Goal: Check status: Check status

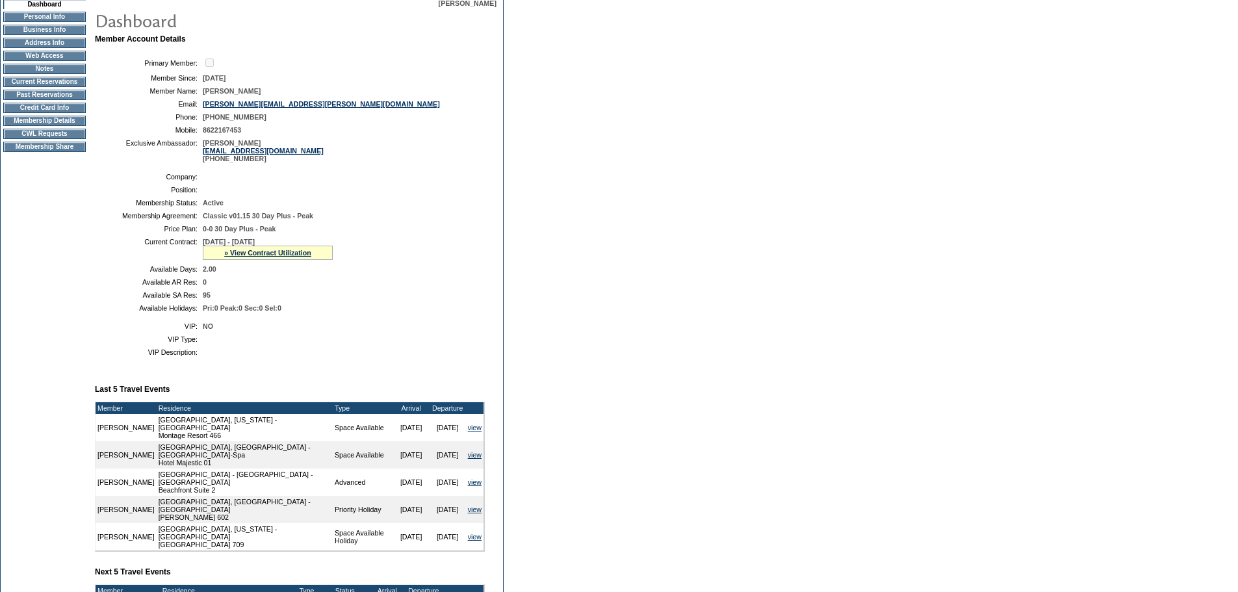
scroll to position [390, 0]
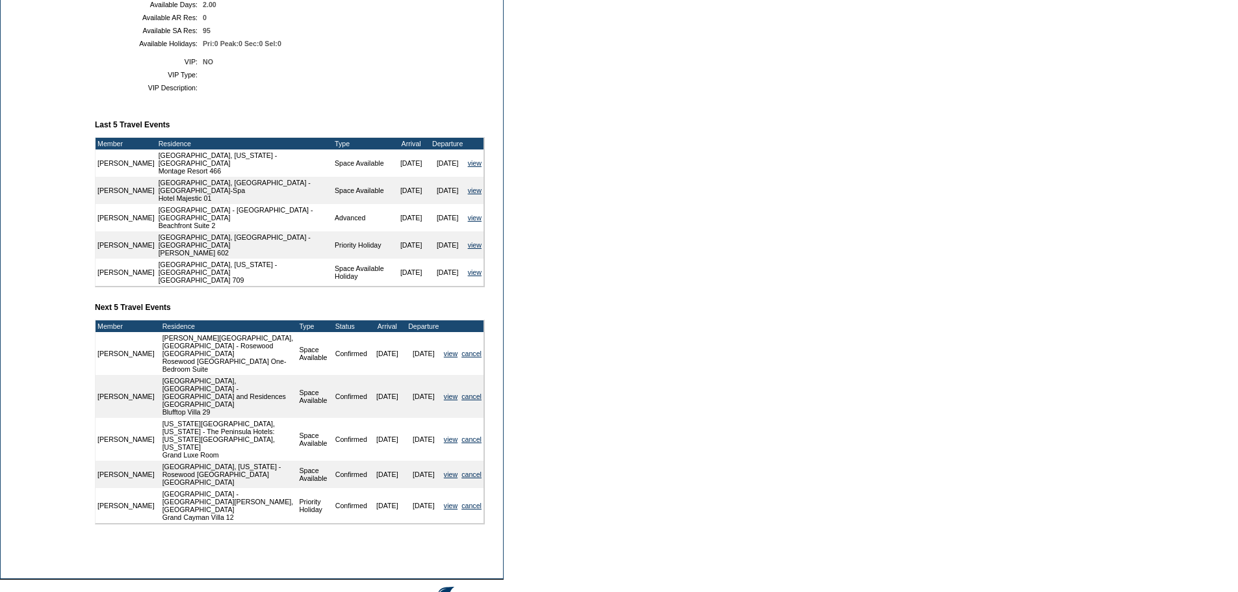
drag, startPoint x: 729, startPoint y: 293, endPoint x: 694, endPoint y: 287, distance: 35.7
click at [729, 293] on form "Follow Us ::" at bounding box center [619, 127] width 1238 height 1034
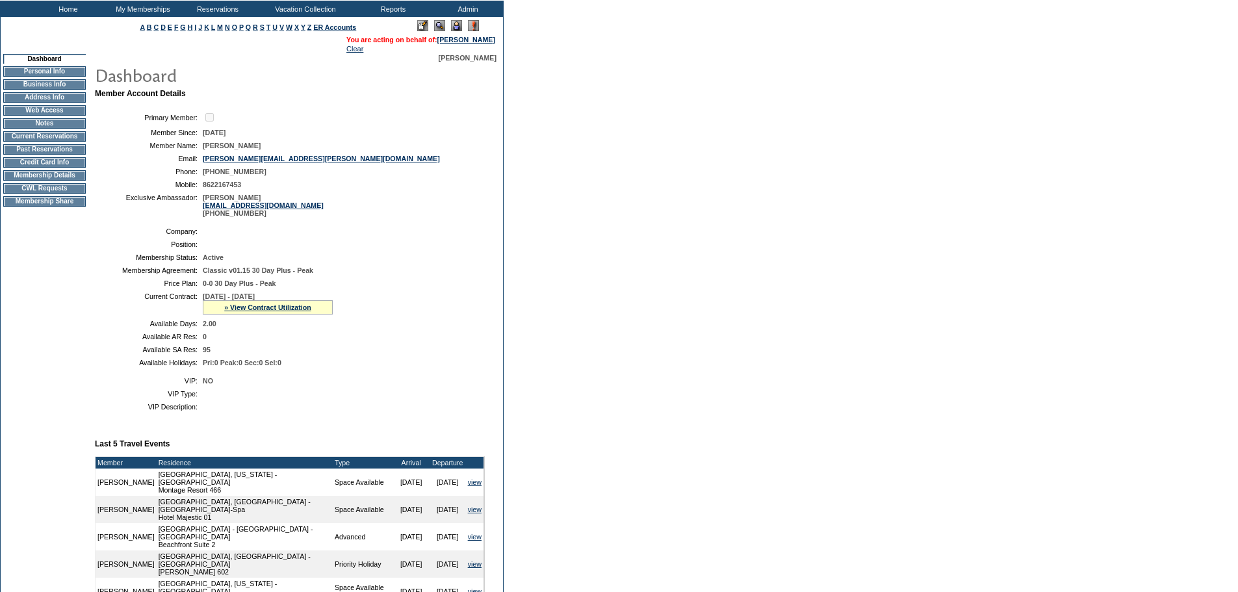
scroll to position [0, 0]
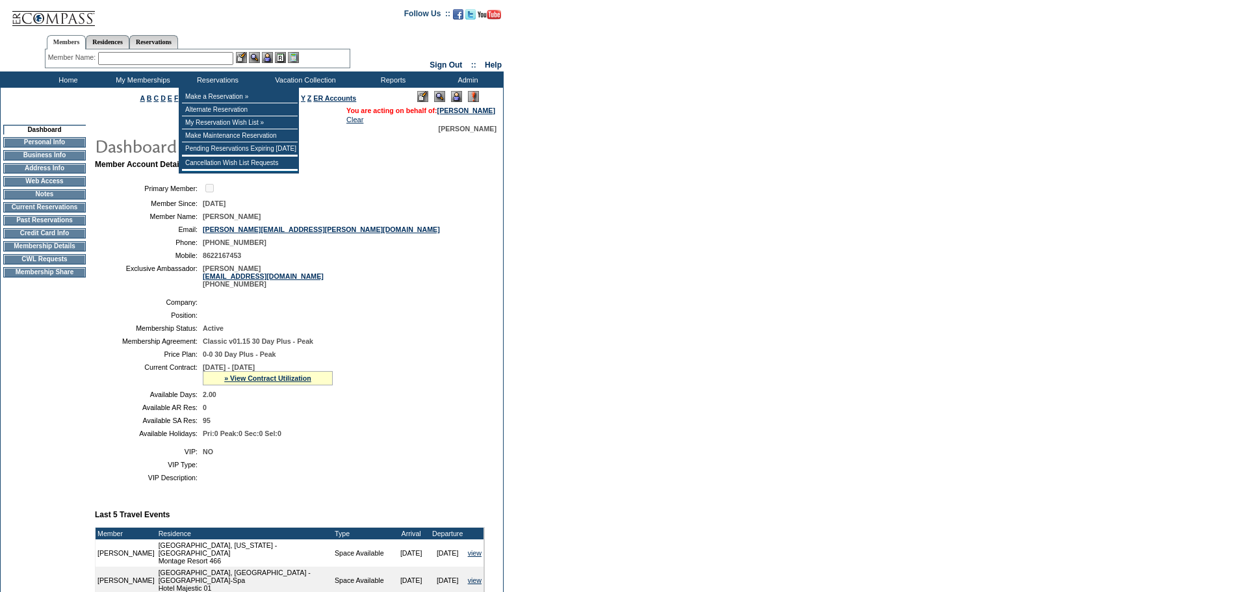
click at [224, 59] on input "text" at bounding box center [165, 58] width 135 height 13
click at [212, 58] on input "text" at bounding box center [165, 58] width 135 height 13
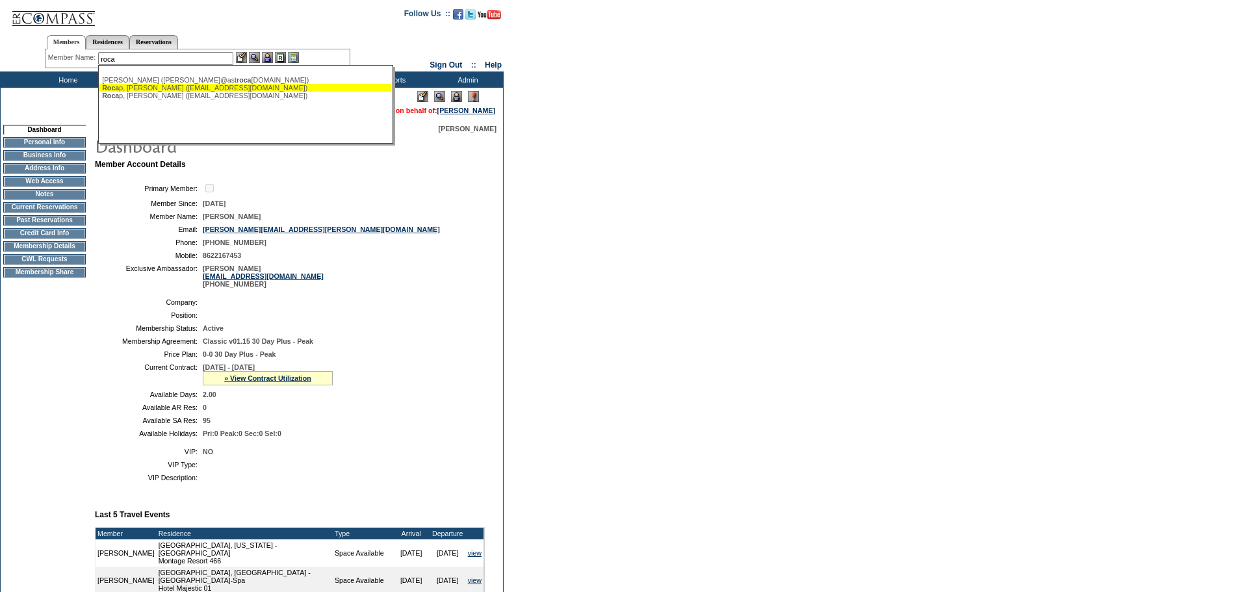
click at [258, 85] on div "Roca p, Julie (jrocap@comcast.net)" at bounding box center [245, 88] width 286 height 8
type input "Rocap, Julie (jrocap@comcast.net)"
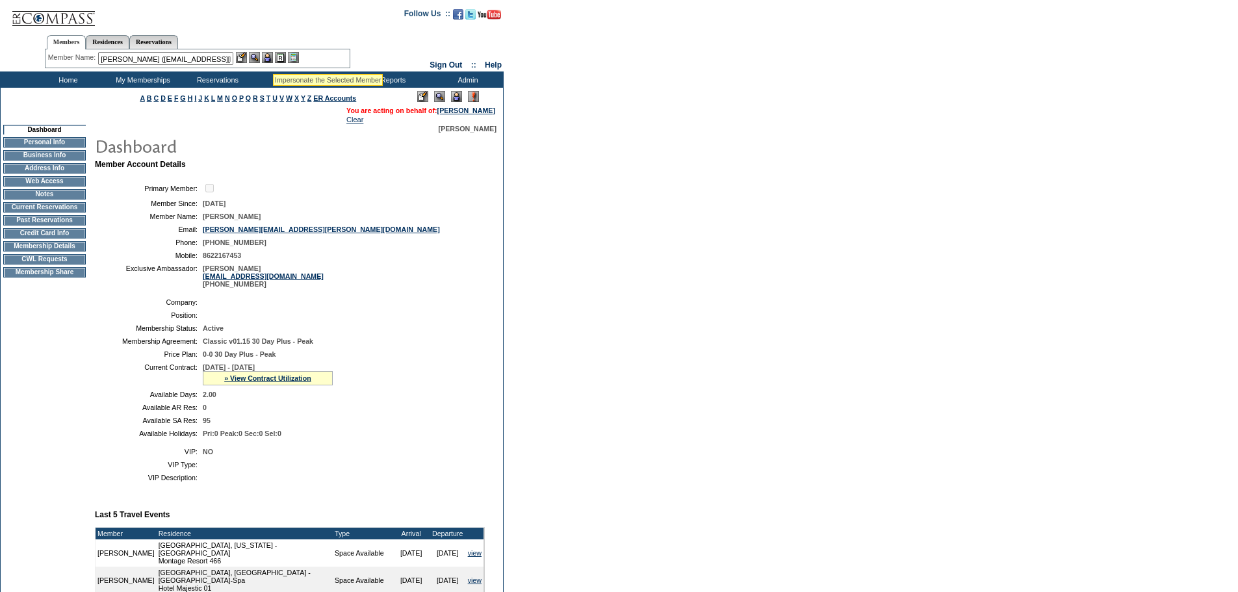
click at [270, 57] on img at bounding box center [267, 57] width 11 height 11
click at [255, 59] on img at bounding box center [254, 57] width 11 height 11
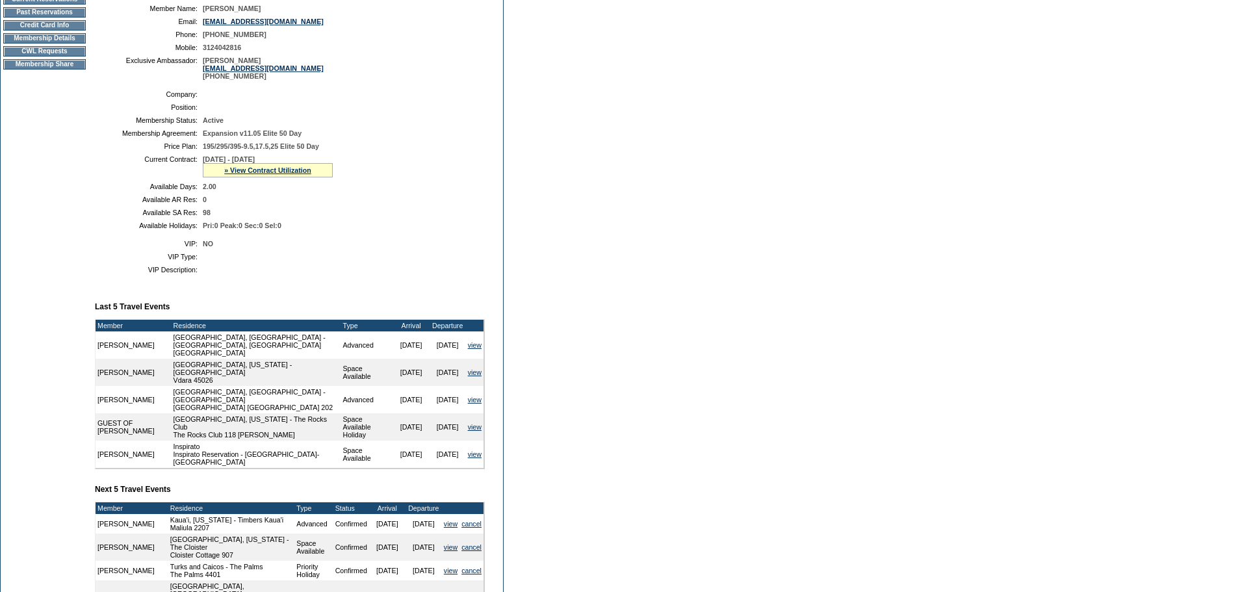
scroll to position [195, 0]
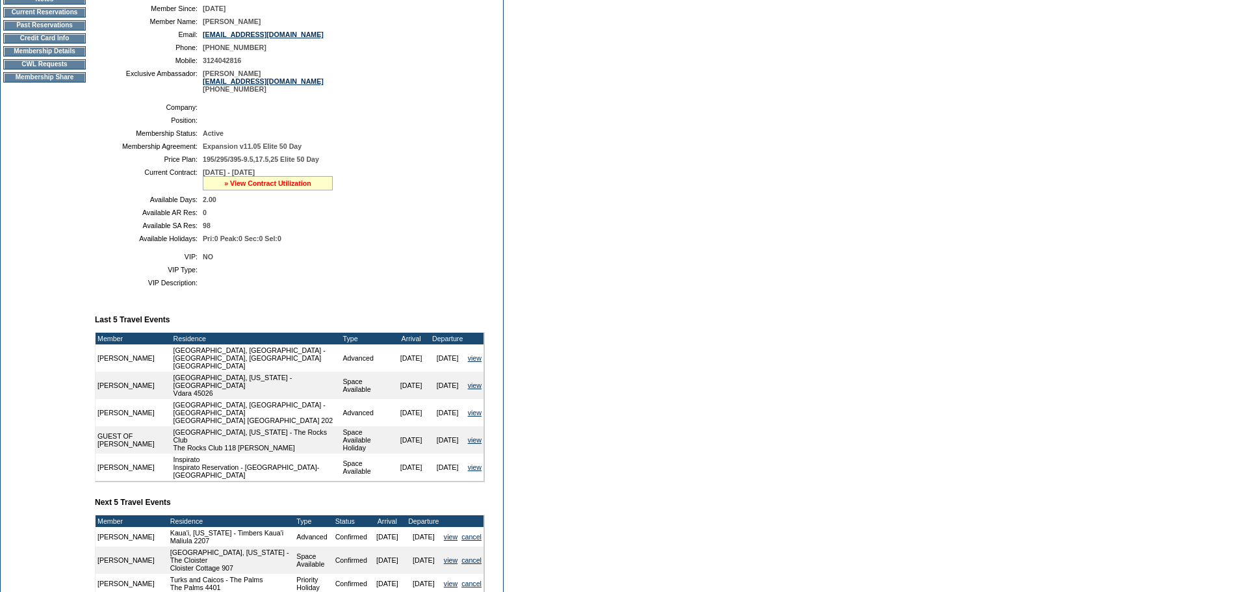
click at [290, 187] on link "» View Contract Utilization" at bounding box center [267, 183] width 87 height 8
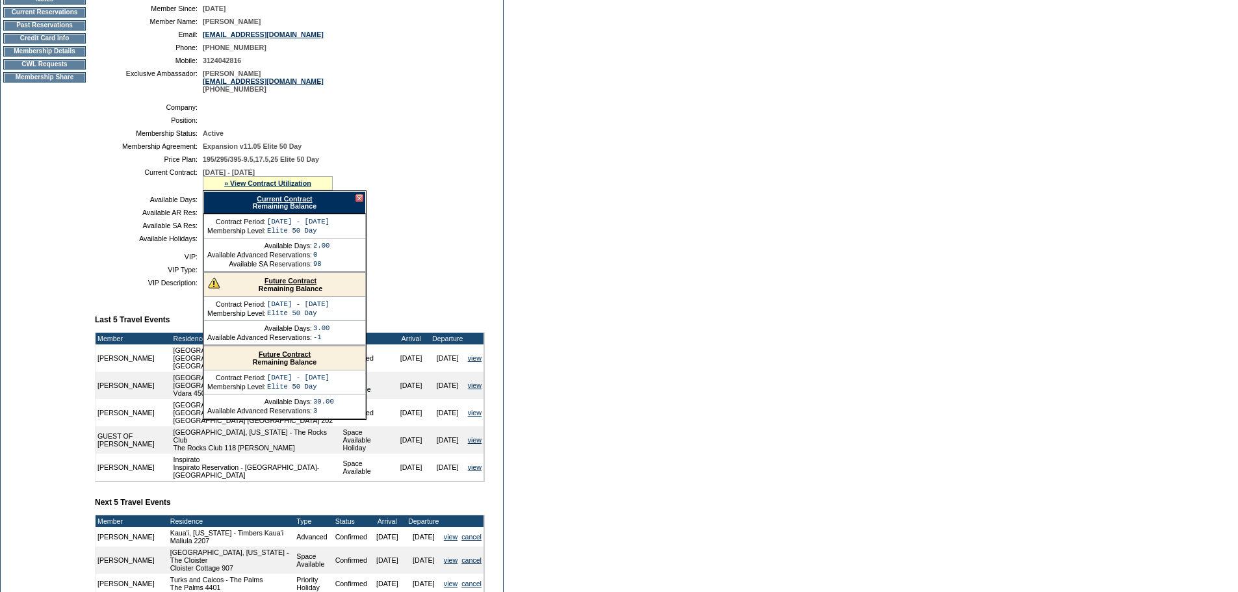
click at [301, 285] on link "Future Contract" at bounding box center [290, 281] width 52 height 8
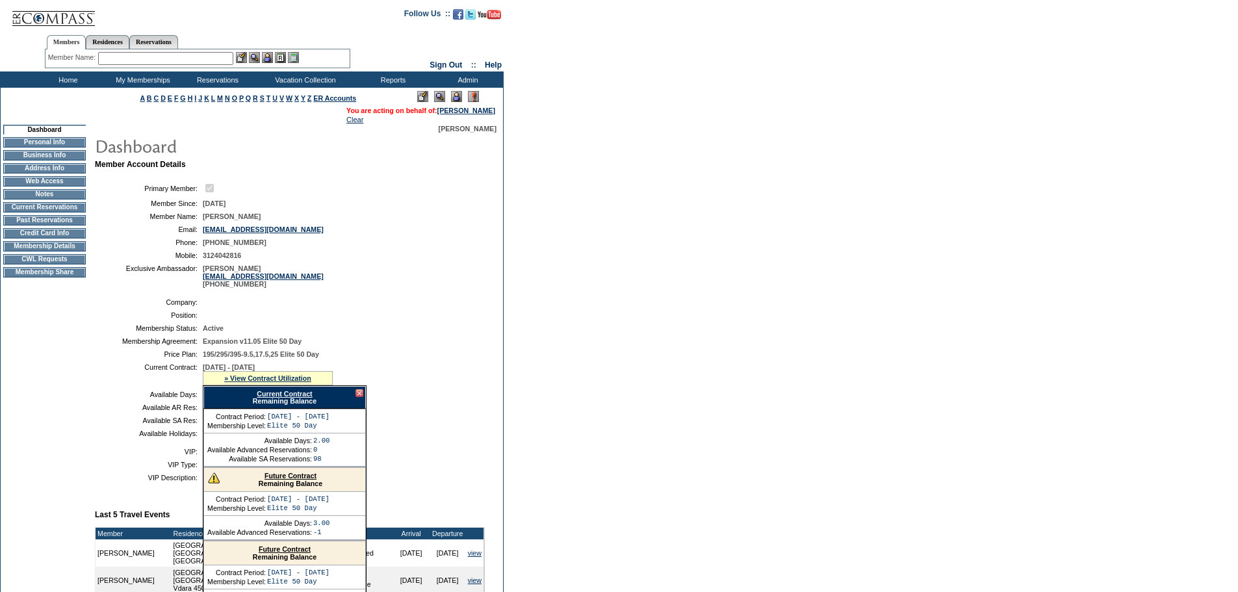
click at [56, 251] on td "Membership Details" at bounding box center [44, 246] width 83 height 10
